Goal: Communication & Community: Participate in discussion

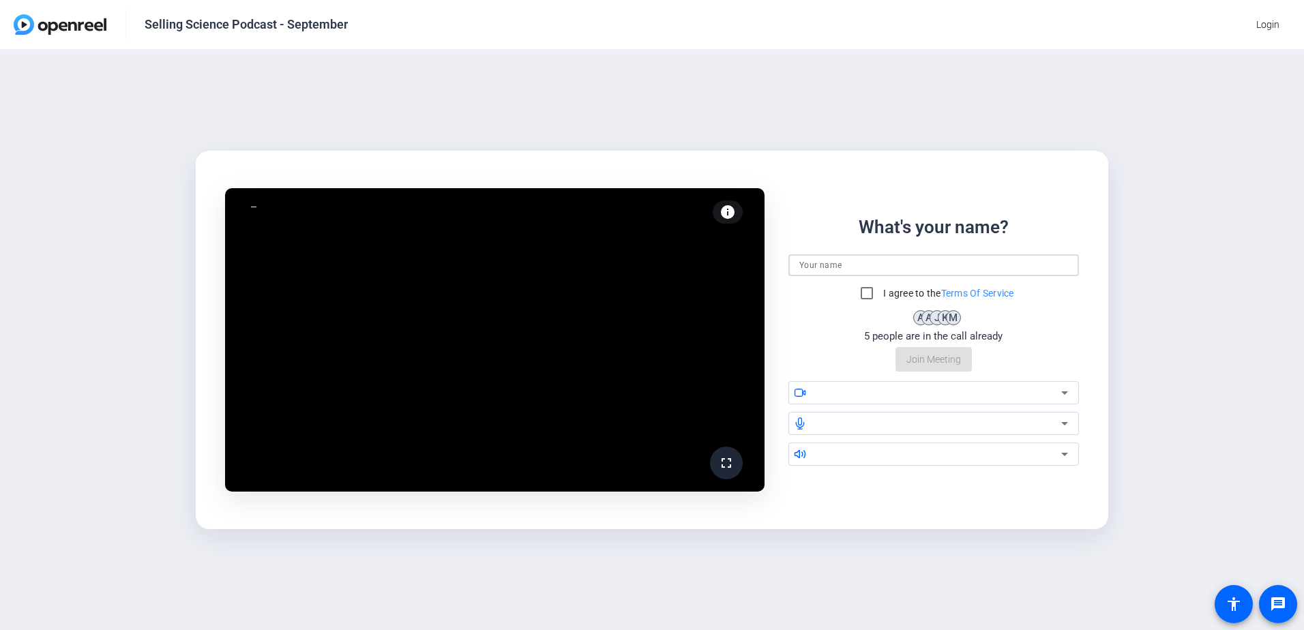
click at [869, 264] on input at bounding box center [934, 265] width 269 height 16
type input "Bill"
click at [862, 293] on input "I agree to the Terms Of Service" at bounding box center [867, 293] width 27 height 27
checkbox input "true"
click at [938, 358] on div "What's your name? [PERSON_NAME] I agree to the Terms Of Service A A J K M 5 peo…" at bounding box center [934, 293] width 291 height 158
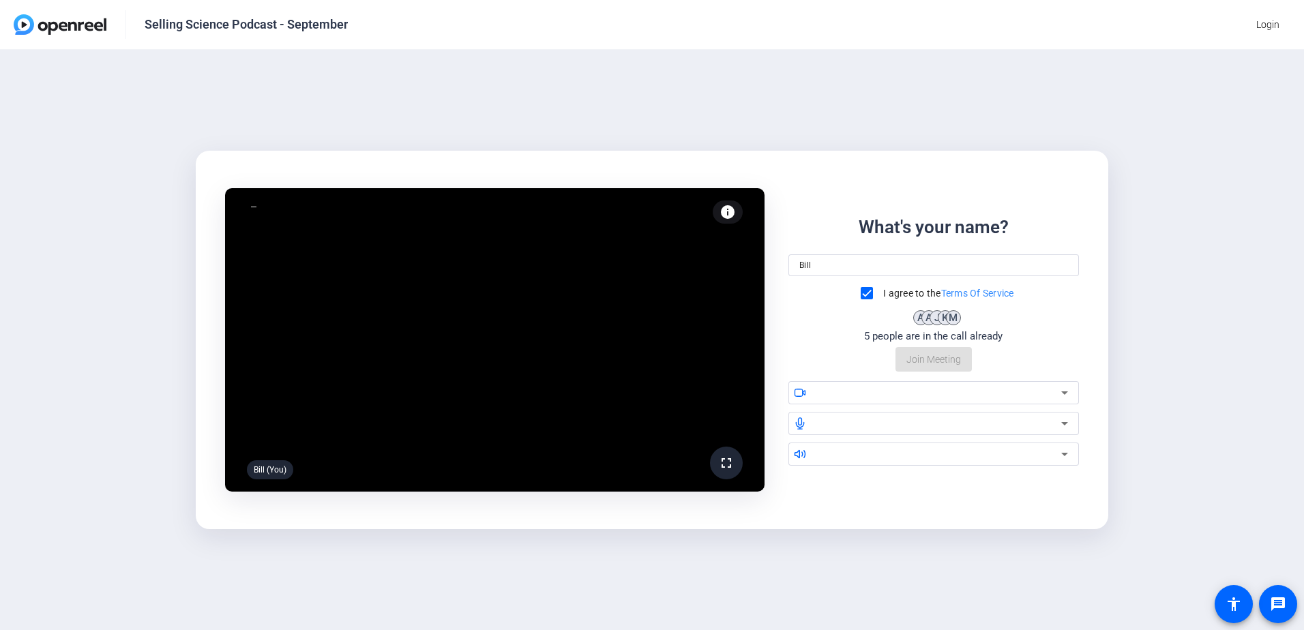
click at [903, 268] on input "Bill" at bounding box center [934, 265] width 269 height 16
drag, startPoint x: 882, startPoint y: 263, endPoint x: 717, endPoint y: 262, distance: 165.1
click at [717, 262] on div "fullscreen [PERSON_NAME] (You) info Test your audio and video What's your name?…" at bounding box center [652, 340] width 891 height 341
type input "Bill"
click at [924, 315] on div "A" at bounding box center [929, 317] width 15 height 15
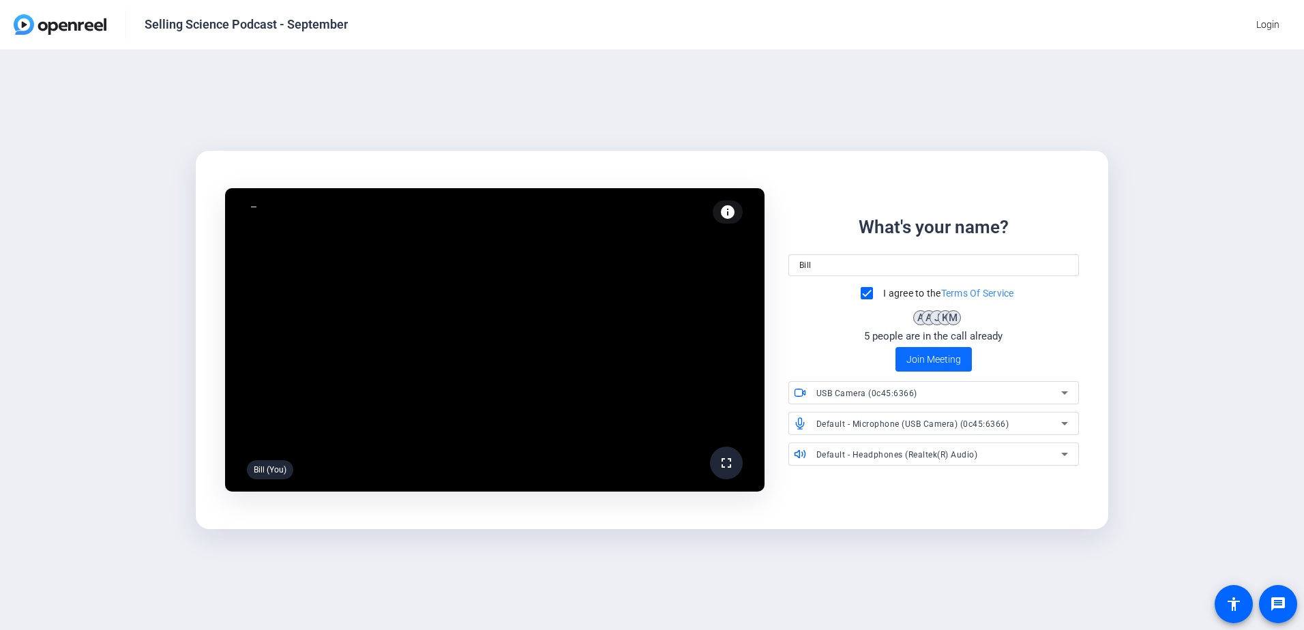
click at [924, 355] on span "Join Meeting" at bounding box center [934, 360] width 55 height 14
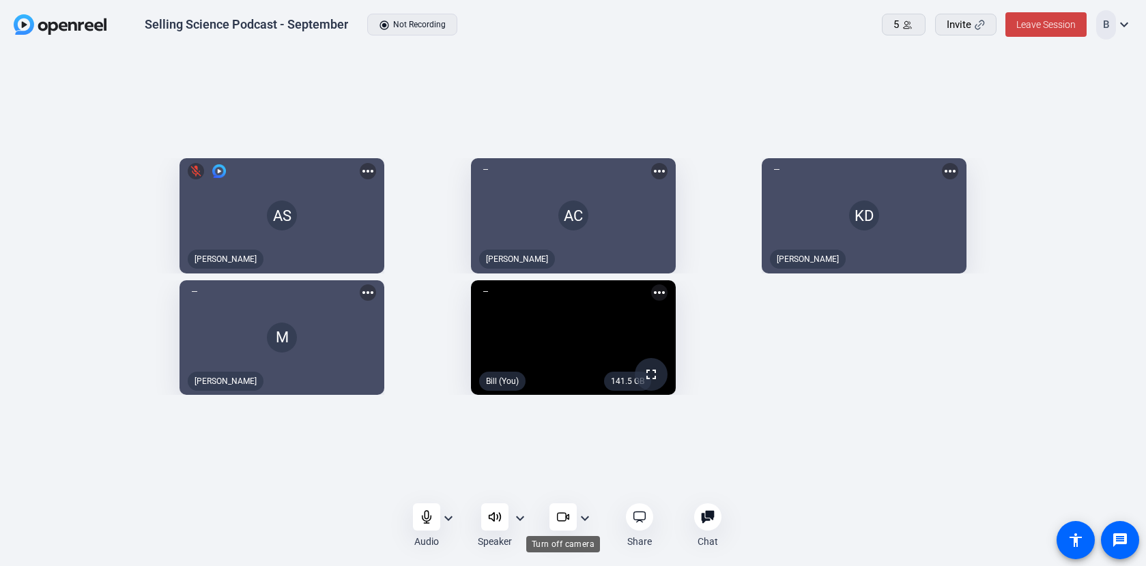
click at [557, 519] on icon at bounding box center [561, 517] width 9 height 8
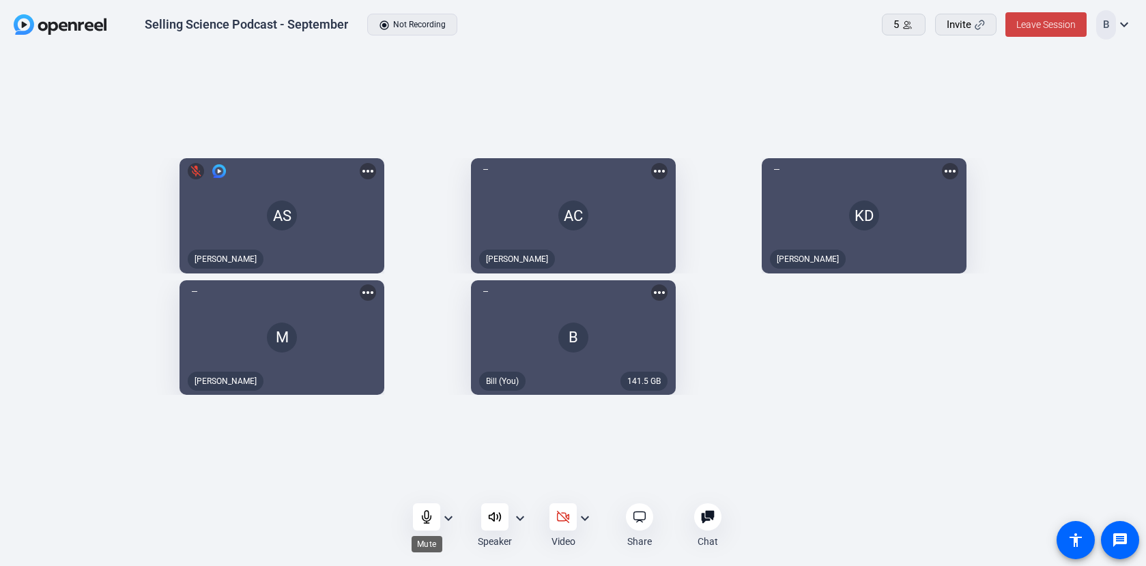
click at [425, 516] on icon at bounding box center [426, 517] width 9 height 12
click at [429, 523] on icon at bounding box center [427, 517] width 14 height 14
click at [1052, 20] on span "Leave Session" at bounding box center [1045, 24] width 59 height 11
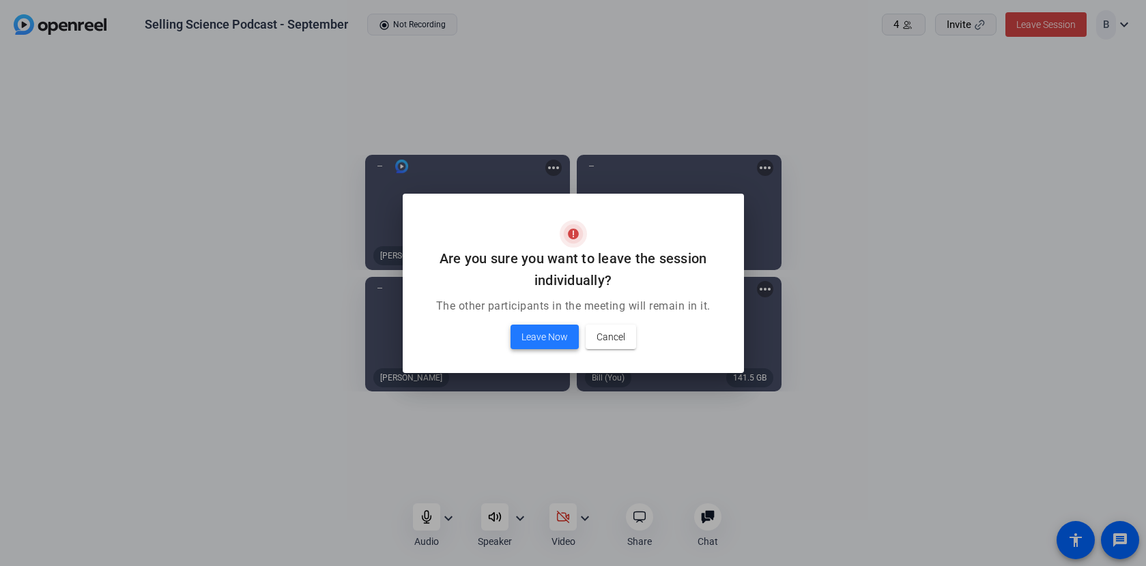
click at [554, 332] on span "Leave Now" at bounding box center [544, 337] width 46 height 16
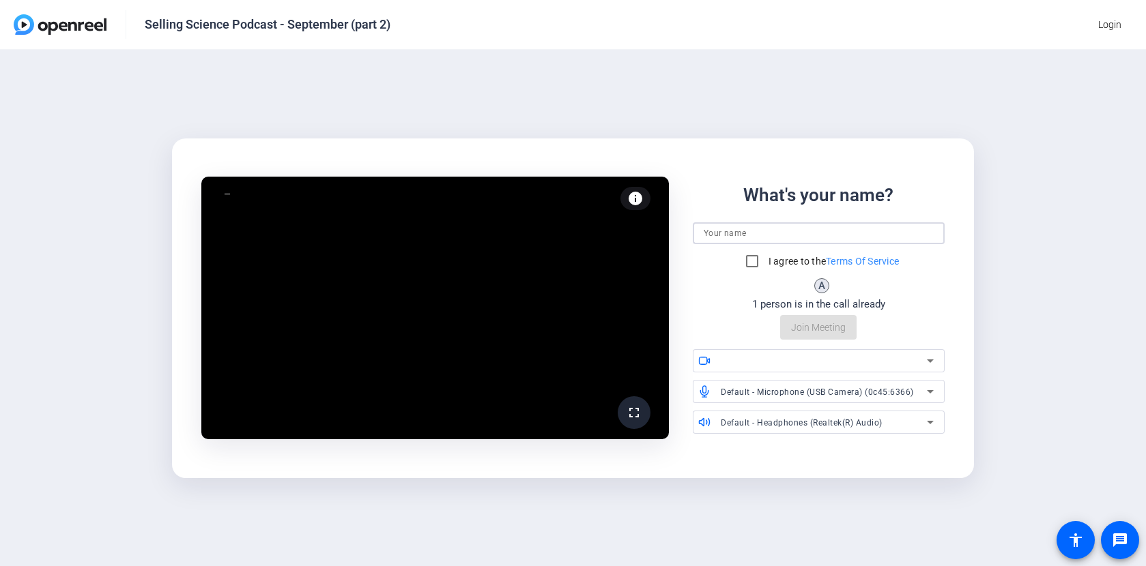
click at [764, 235] on input at bounding box center [818, 233] width 230 height 16
type input "Bill"
click at [751, 259] on input "I agree to the Terms Of Service" at bounding box center [751, 261] width 27 height 27
checkbox input "true"
click at [816, 330] on span "Join Meeting" at bounding box center [818, 328] width 55 height 14
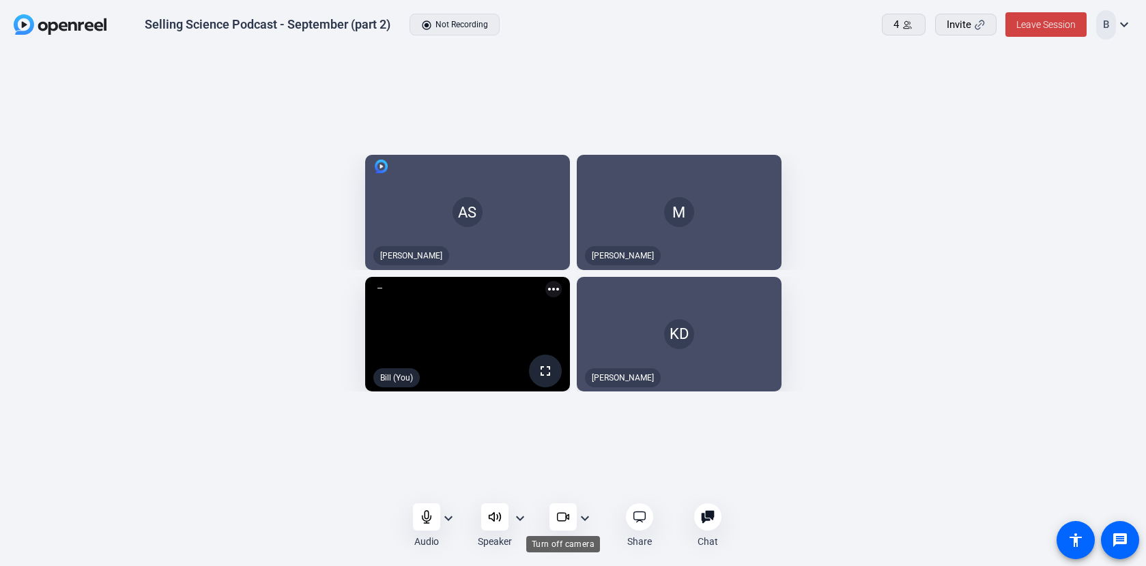
click at [563, 514] on icon at bounding box center [563, 517] width 14 height 14
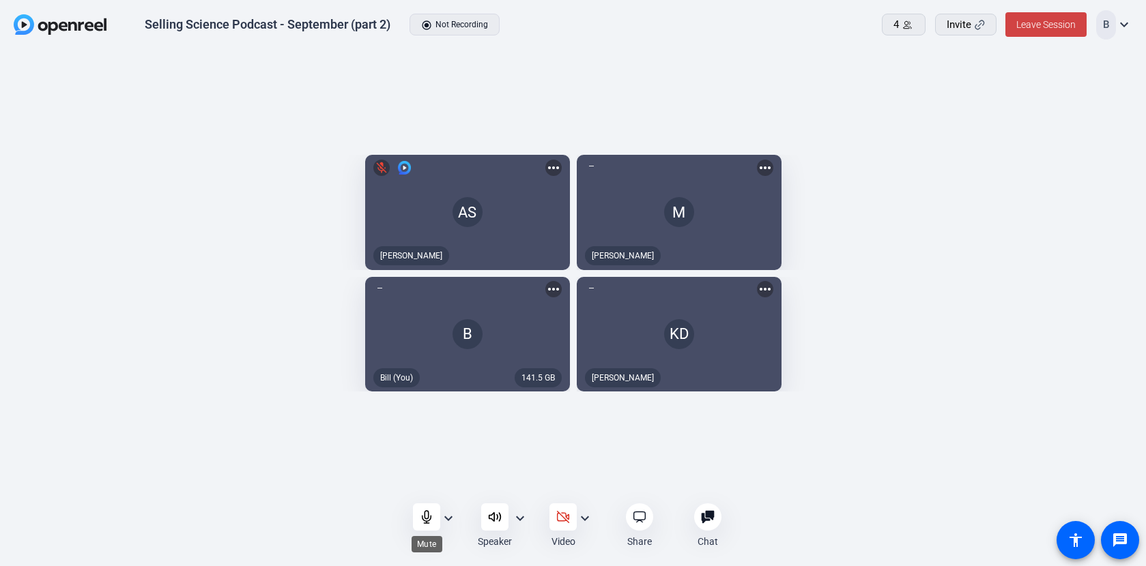
click at [425, 515] on icon at bounding box center [426, 517] width 9 height 12
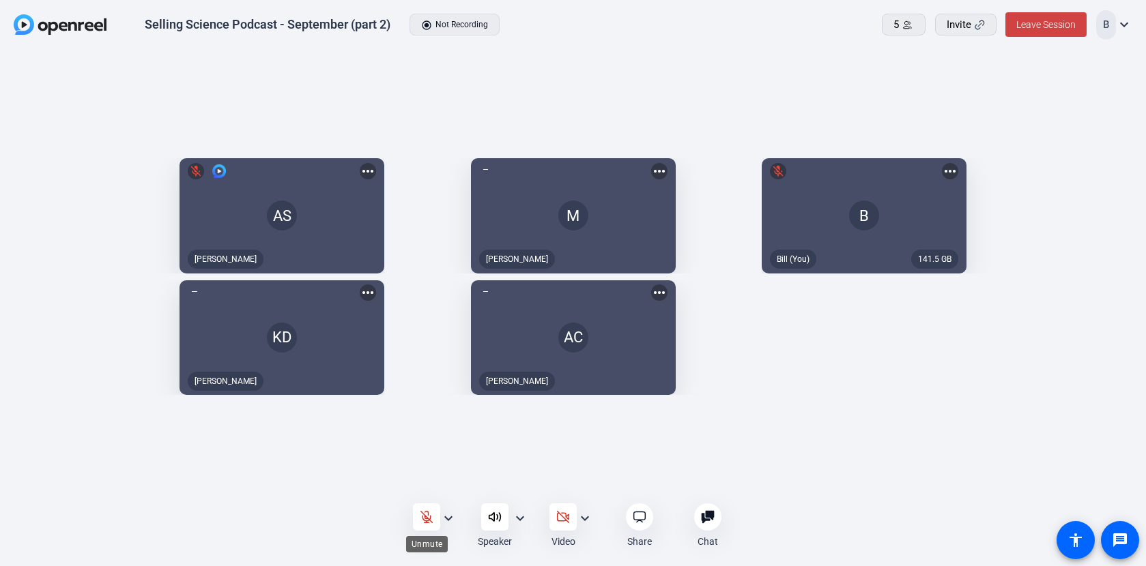
click at [432, 512] on icon at bounding box center [427, 517] width 14 height 14
click at [425, 510] on icon at bounding box center [427, 517] width 14 height 14
click at [431, 519] on icon at bounding box center [427, 517] width 14 height 14
click at [450, 518] on mat-icon "expand_more" at bounding box center [448, 518] width 16 height 16
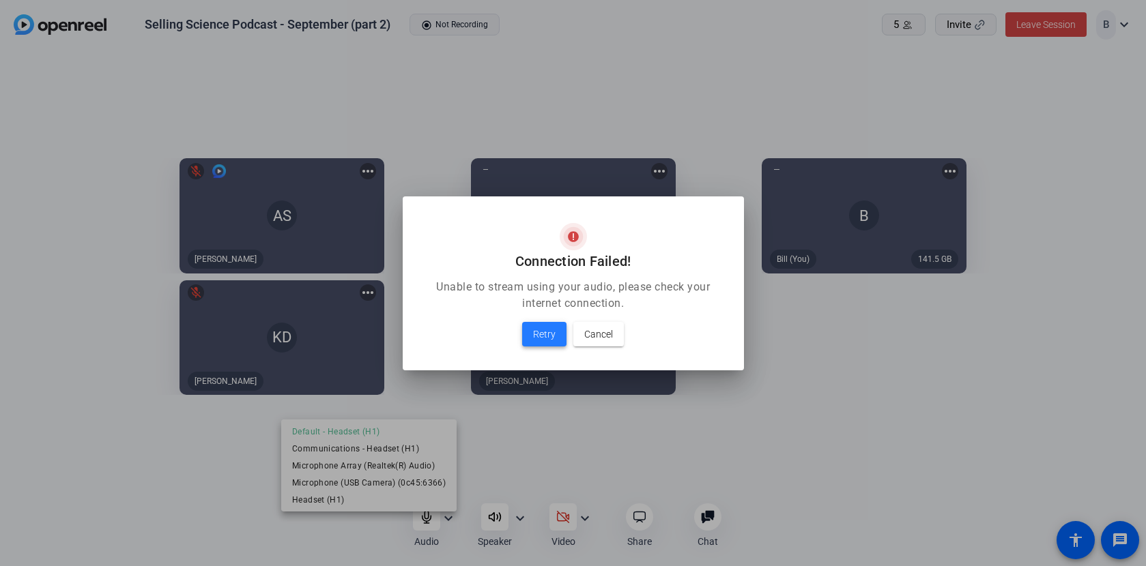
click at [544, 332] on span "Retry" at bounding box center [544, 334] width 23 height 16
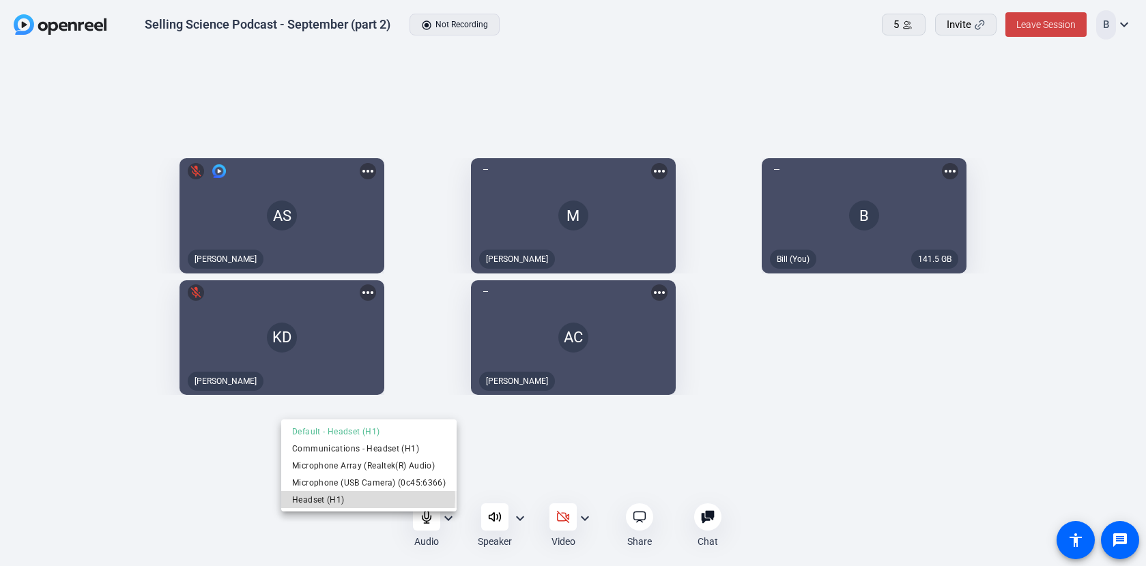
click at [341, 498] on span "Headset (H1)" at bounding box center [369, 500] width 154 height 16
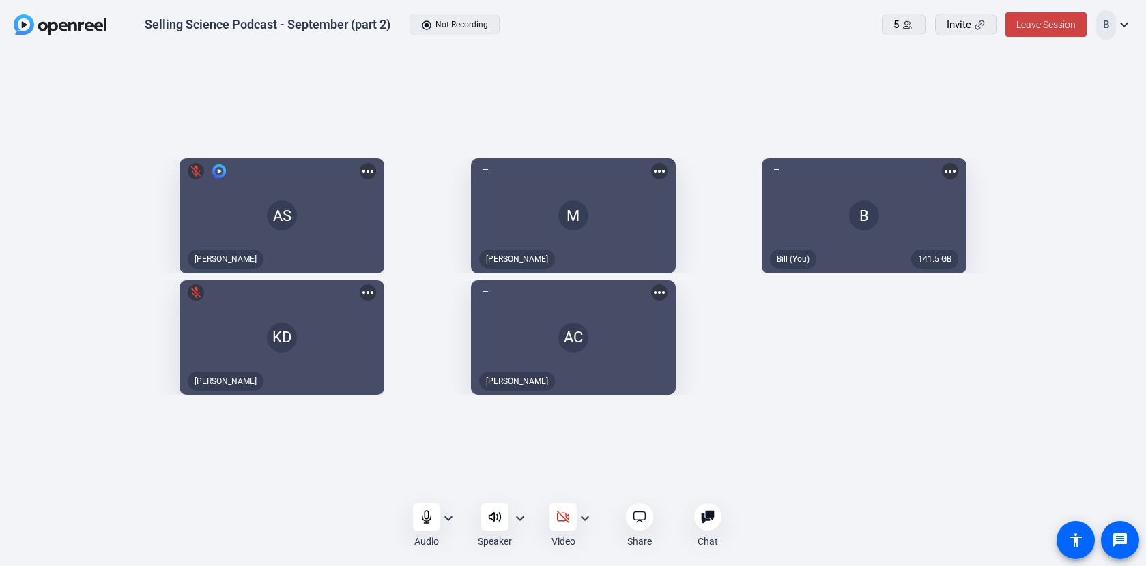
click at [450, 515] on mat-icon "expand_more" at bounding box center [448, 518] width 16 height 16
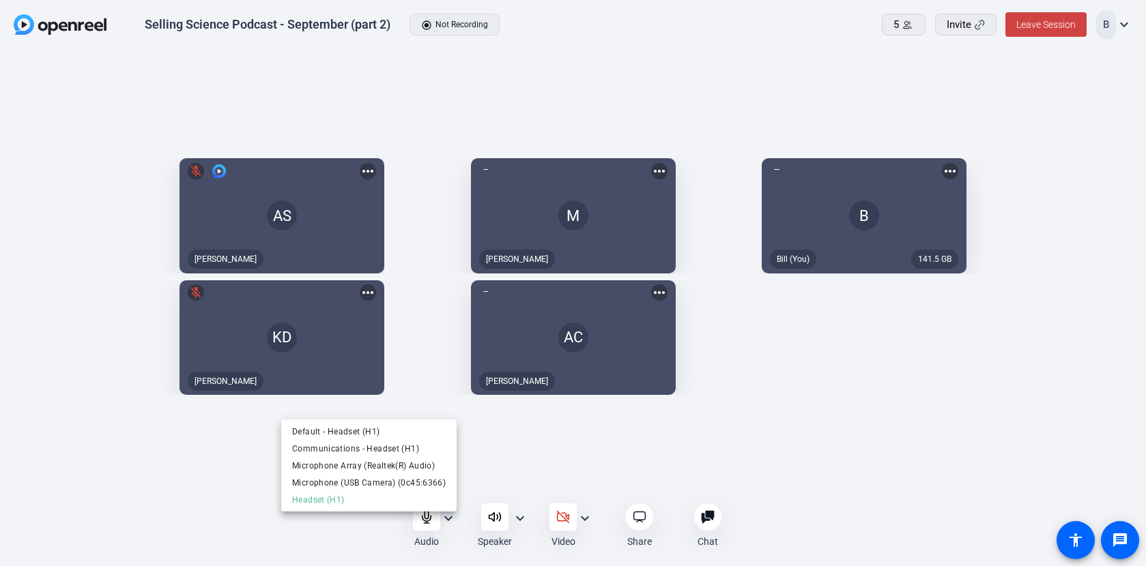
click at [222, 518] on div at bounding box center [573, 283] width 1146 height 566
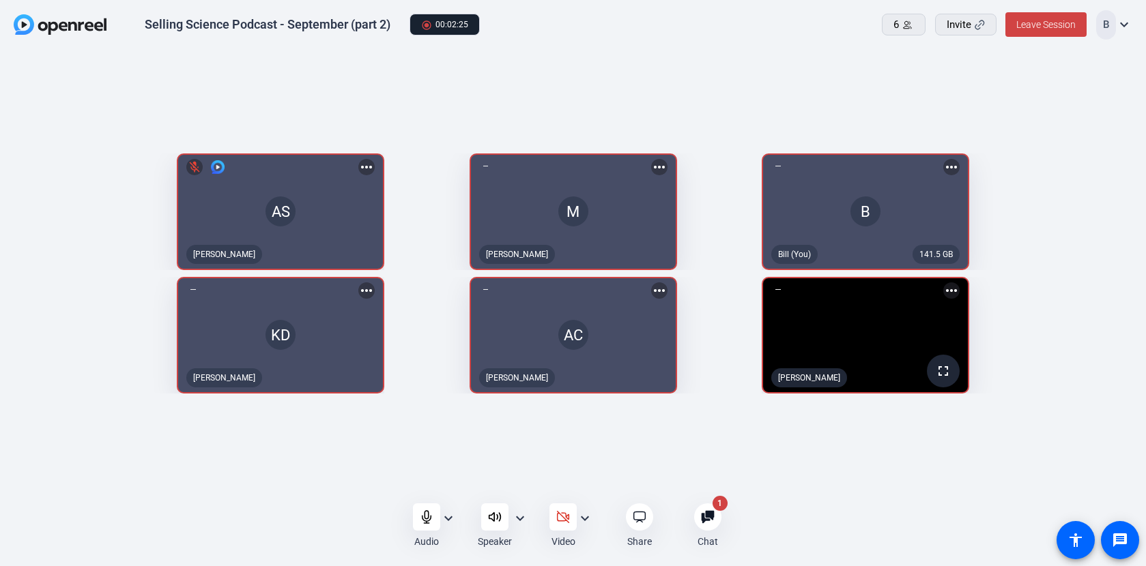
click at [720, 512] on div at bounding box center [707, 517] width 27 height 27
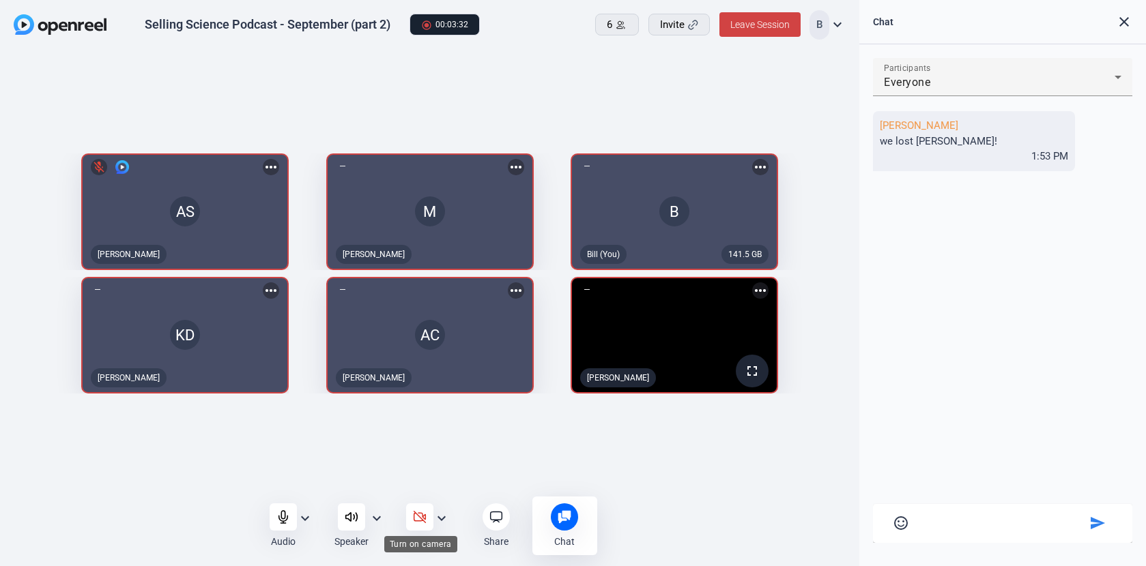
click at [418, 514] on icon at bounding box center [420, 517] width 14 height 14
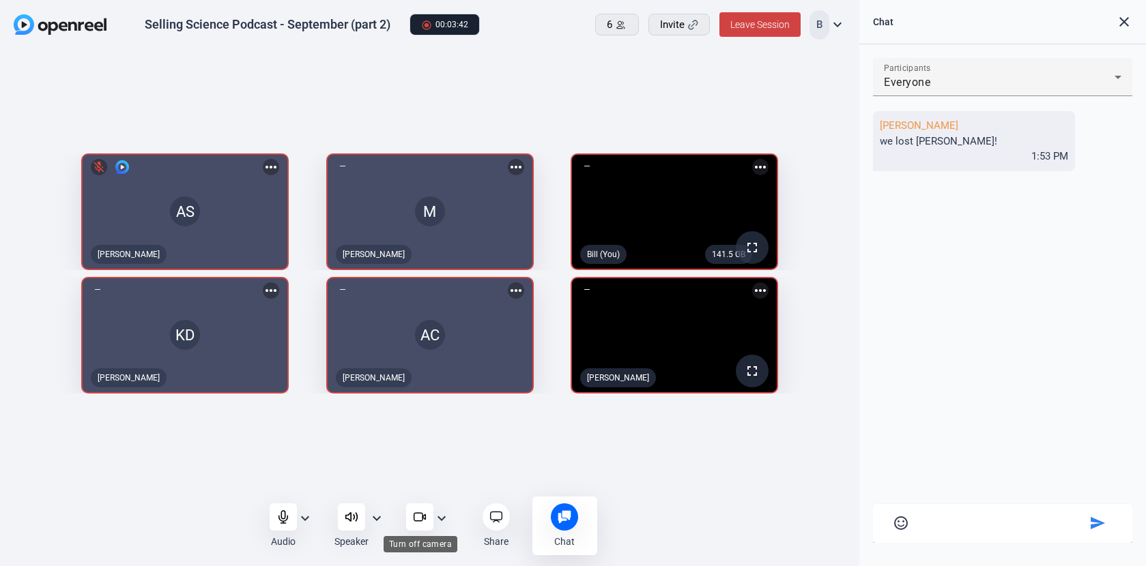
click at [418, 513] on icon at bounding box center [418, 517] width 9 height 8
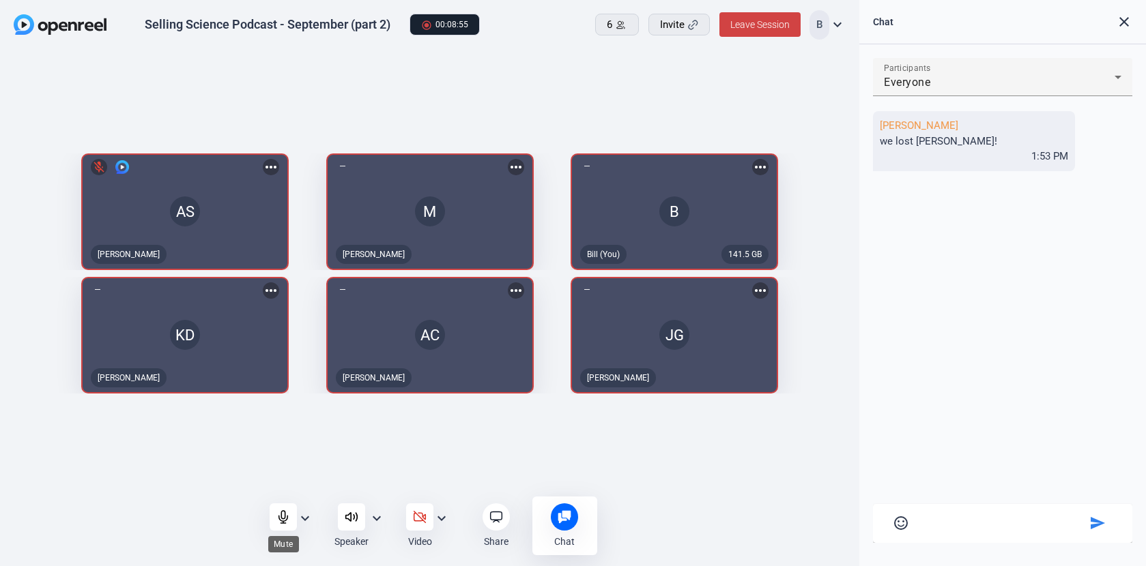
click at [276, 520] on icon at bounding box center [283, 517] width 14 height 14
click at [290, 521] on icon at bounding box center [283, 517] width 14 height 14
click at [286, 515] on icon at bounding box center [283, 517] width 14 height 14
click at [284, 515] on icon at bounding box center [283, 517] width 14 height 14
click at [280, 519] on icon at bounding box center [283, 517] width 14 height 14
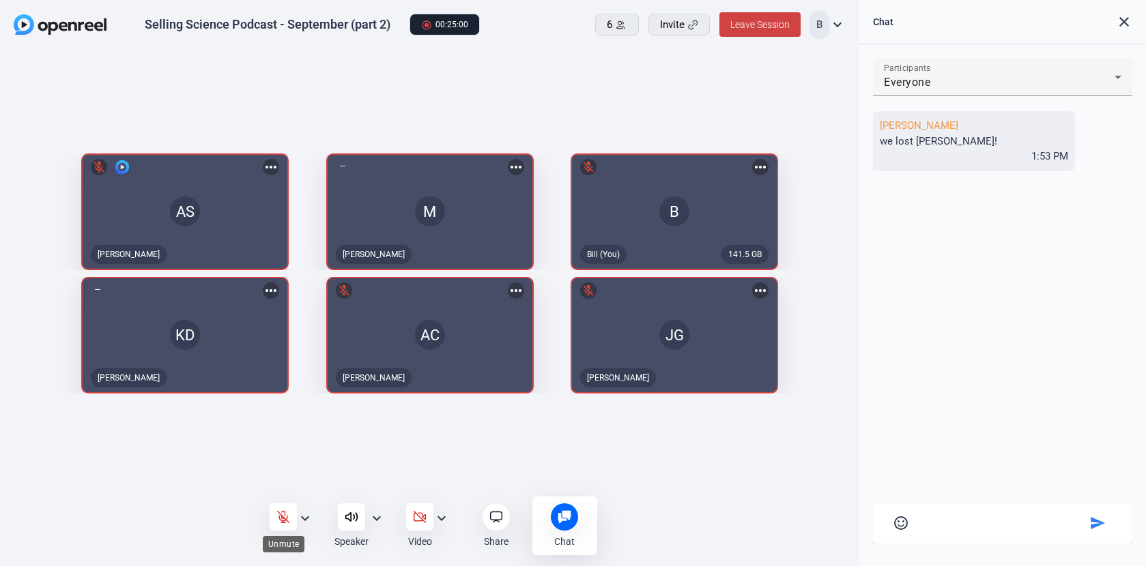
click at [277, 513] on icon at bounding box center [283, 517] width 14 height 14
click at [278, 513] on icon at bounding box center [283, 517] width 14 height 14
click at [279, 513] on icon at bounding box center [284, 517] width 12 height 12
click at [282, 516] on icon at bounding box center [283, 517] width 9 height 12
click at [282, 514] on icon at bounding box center [283, 517] width 14 height 14
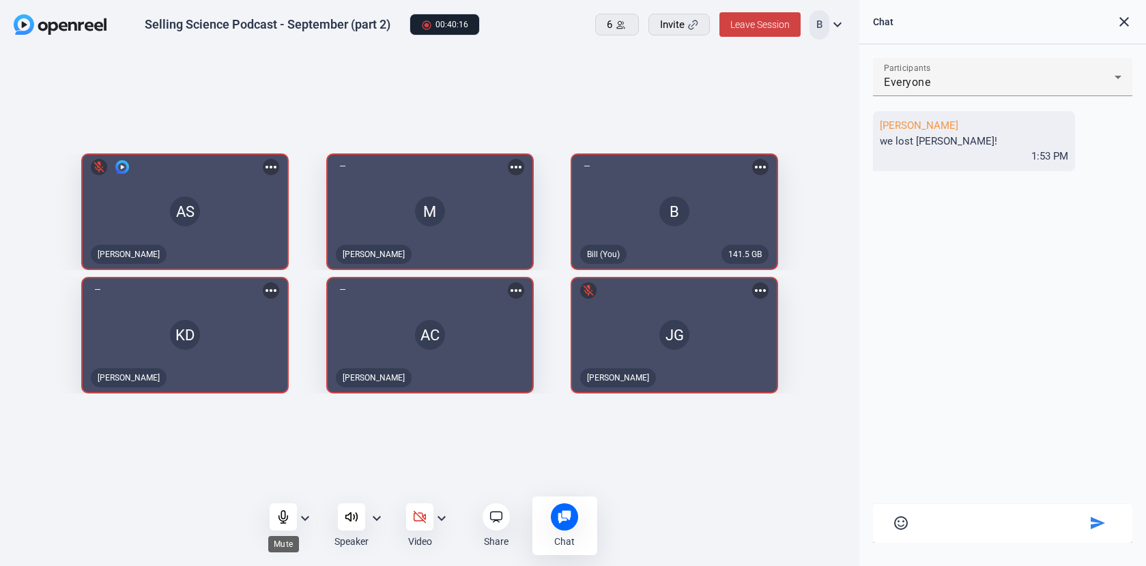
click at [287, 512] on icon at bounding box center [283, 517] width 14 height 14
click at [283, 513] on icon at bounding box center [283, 517] width 14 height 14
click at [283, 514] on icon at bounding box center [283, 517] width 14 height 14
click at [282, 512] on icon at bounding box center [284, 517] width 12 height 12
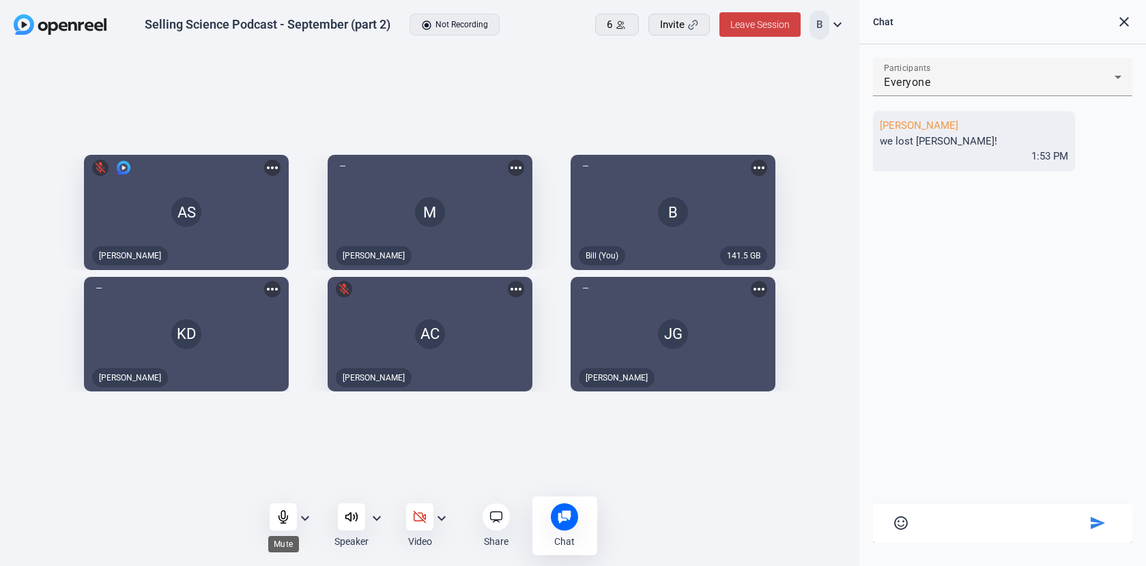
click at [287, 516] on icon at bounding box center [283, 517] width 9 height 12
click at [55, 523] on div "Audio expand_more Speaker expand_more Video expand_more Share Chat 0 more_horiz…" at bounding box center [429, 526] width 859 height 45
click at [278, 515] on icon at bounding box center [283, 517] width 14 height 14
click at [763, 22] on span "Leave Session" at bounding box center [759, 24] width 59 height 11
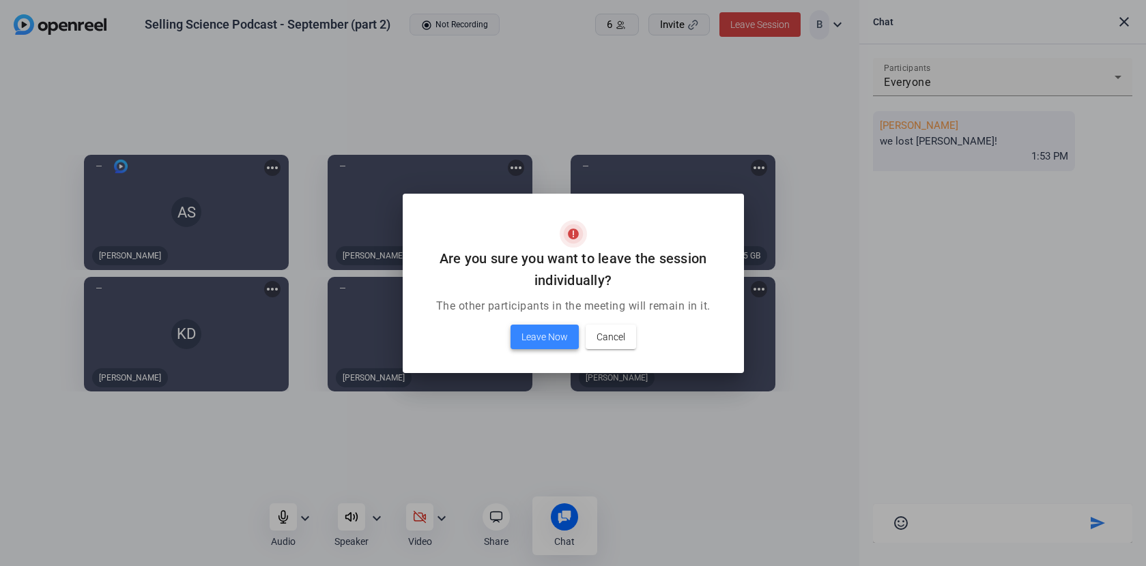
click at [540, 340] on span "Leave Now" at bounding box center [544, 337] width 46 height 16
